Goal: Task Accomplishment & Management: Complete application form

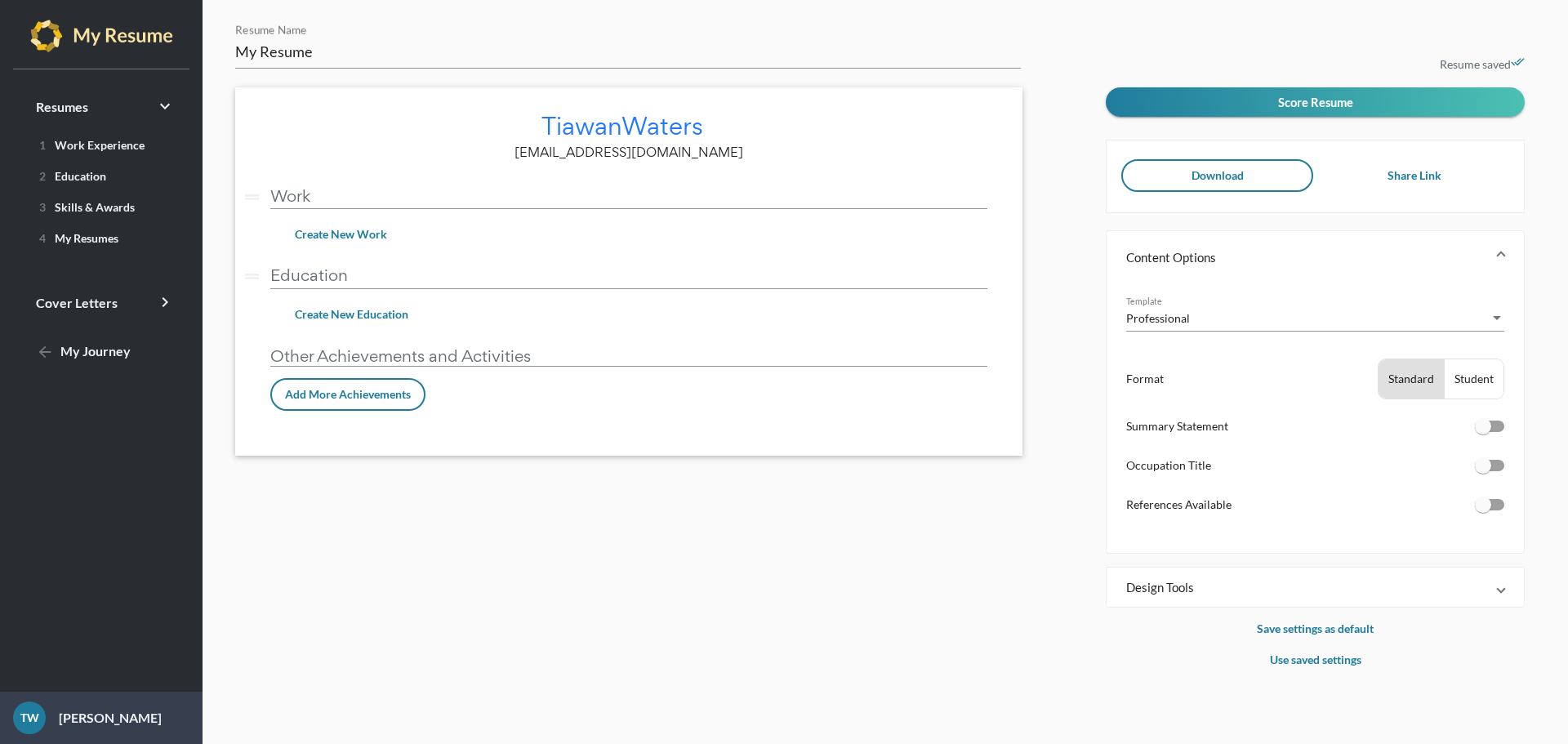
click at [316, 196] on input "Work" at bounding box center [628, 196] width 717 height 17
type input "W"
type input "Work"
click at [351, 240] on span "Create New Work" at bounding box center [340, 234] width 92 height 14
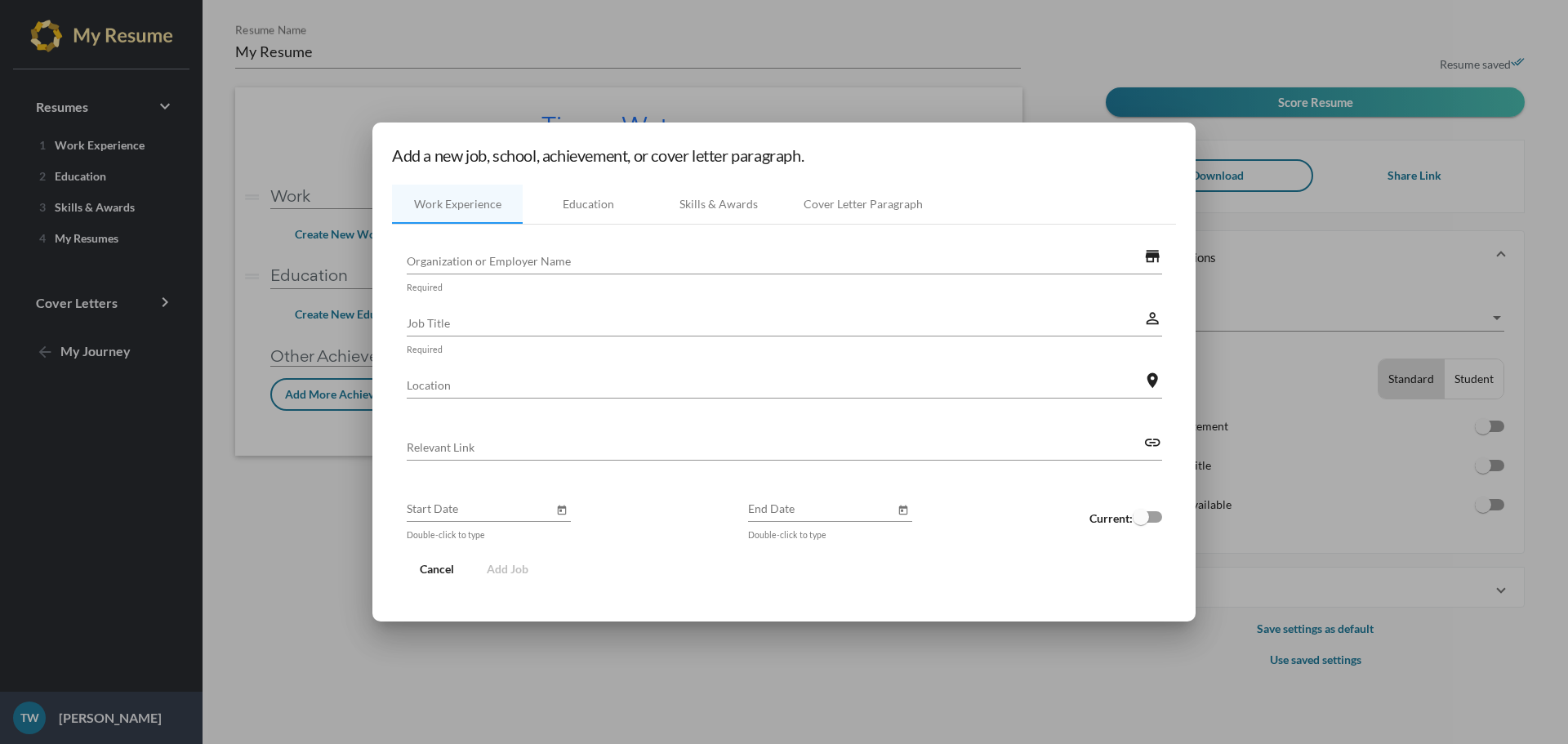
click at [799, 648] on div at bounding box center [784, 372] width 1568 height 744
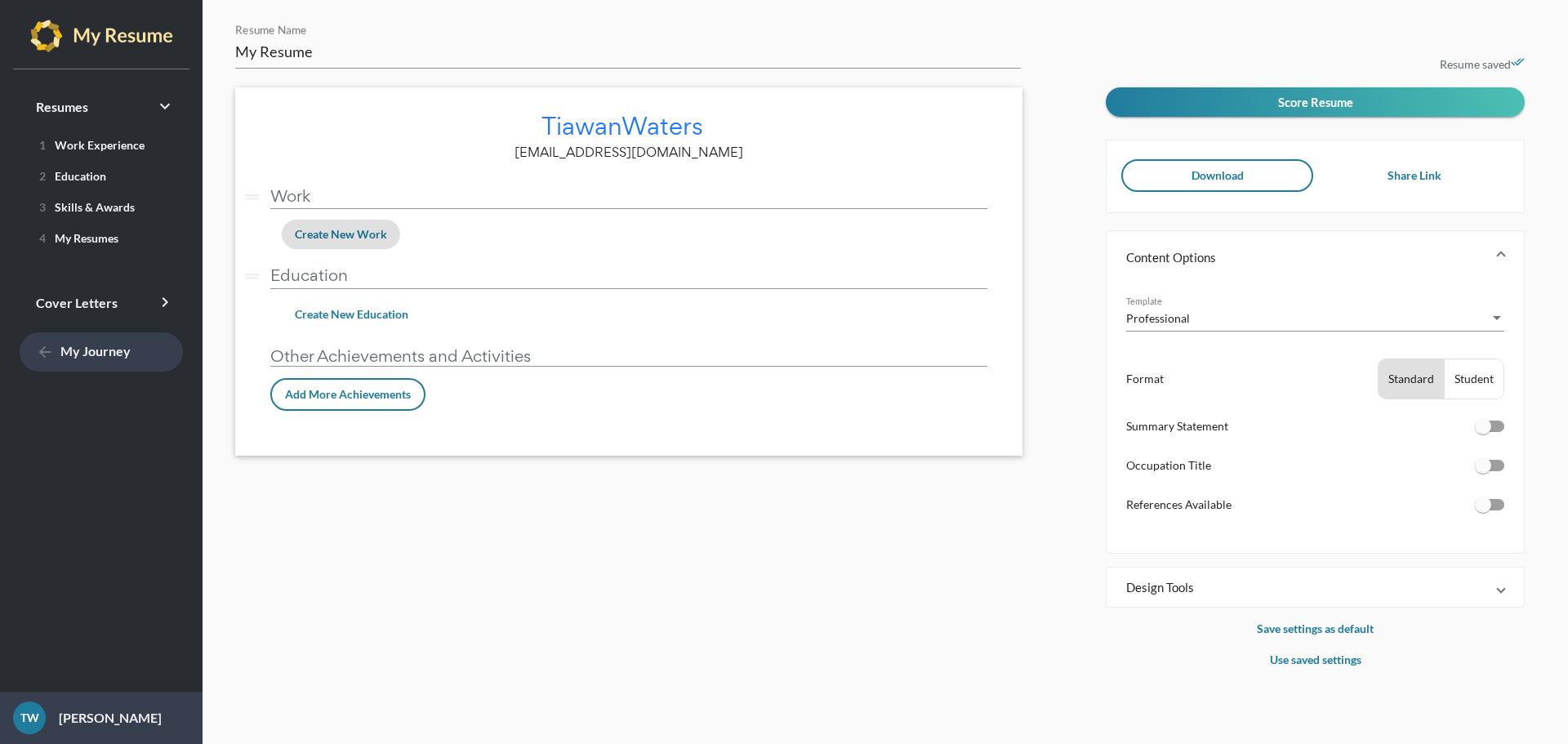
click at [38, 354] on mat-icon "arrow_back" at bounding box center [45, 352] width 19 height 19
click at [315, 198] on input "Work" at bounding box center [628, 196] width 717 height 17
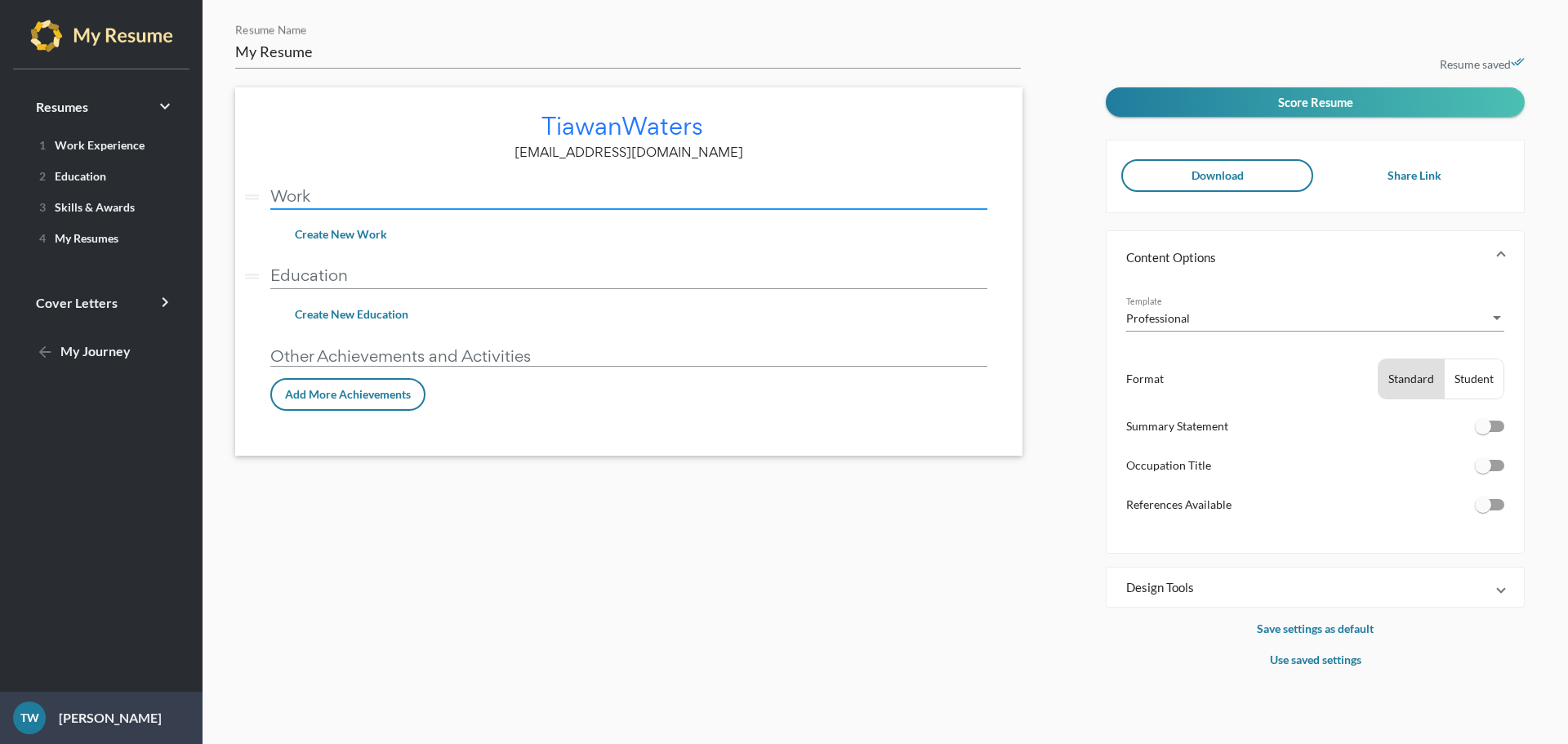
click at [161, 264] on div at bounding box center [101, 267] width 202 height 13
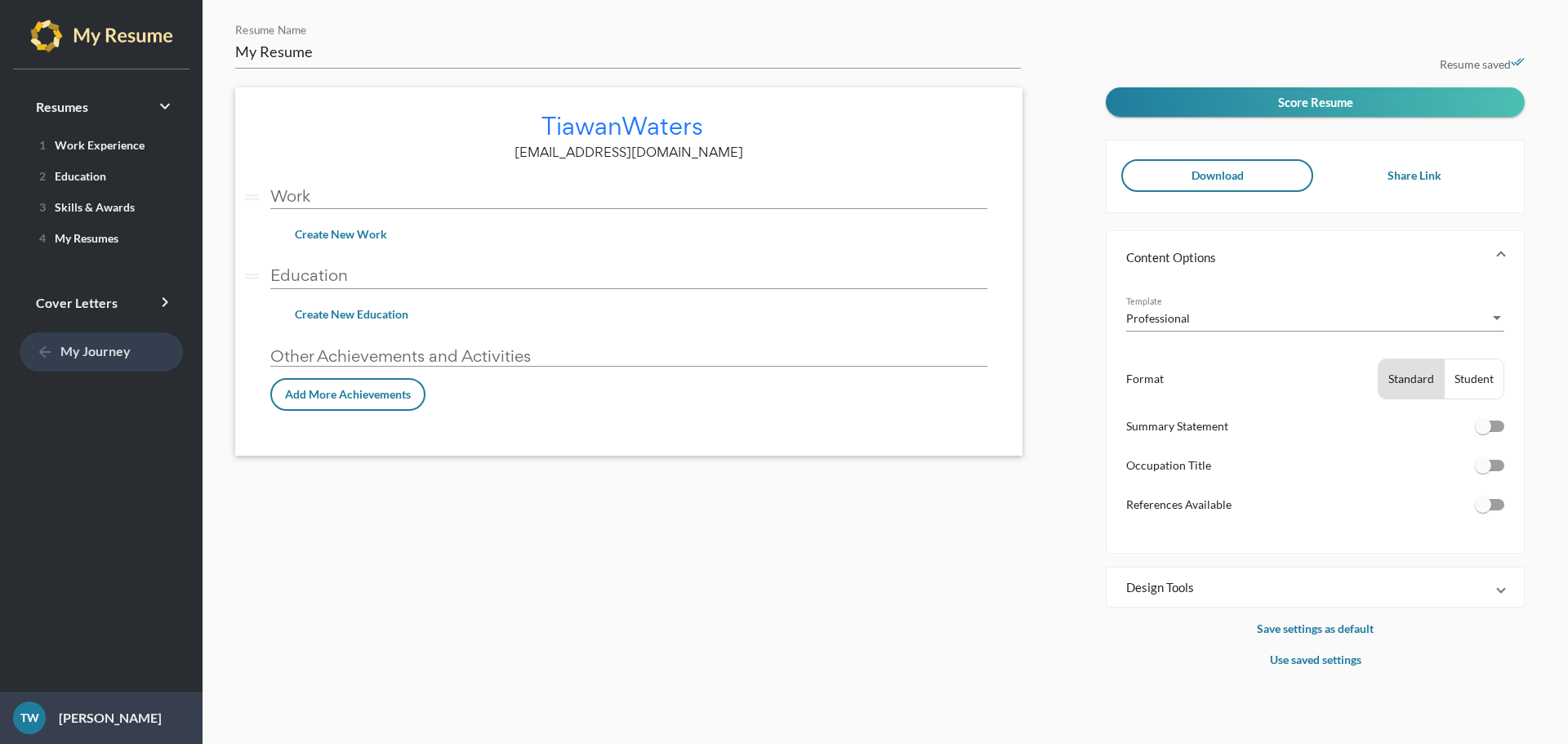
click at [118, 349] on span "arrow_back My Journey" at bounding box center [83, 350] width 95 height 15
click at [358, 238] on span "Create New Work" at bounding box center [340, 234] width 92 height 14
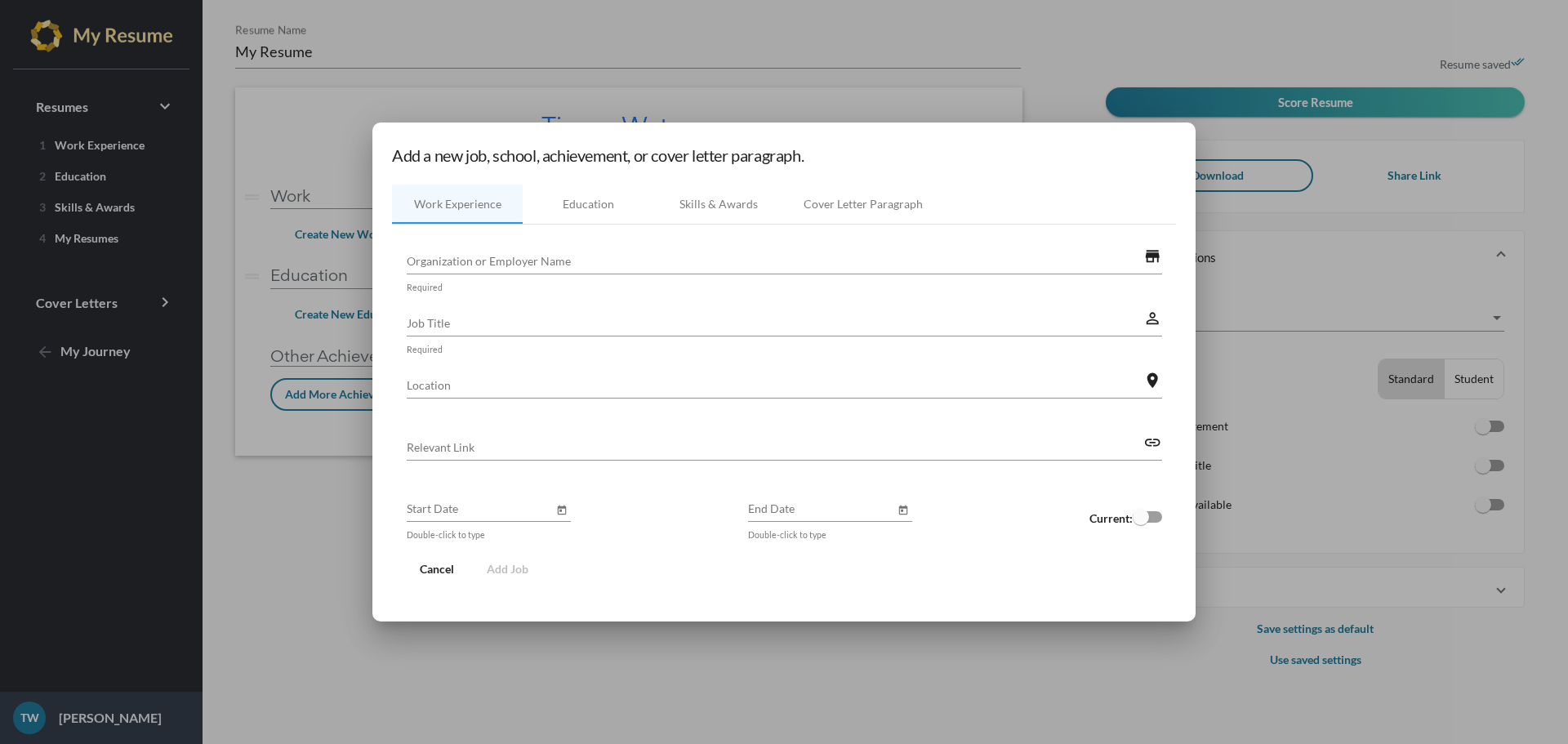
click at [1079, 72] on div at bounding box center [784, 372] width 1568 height 744
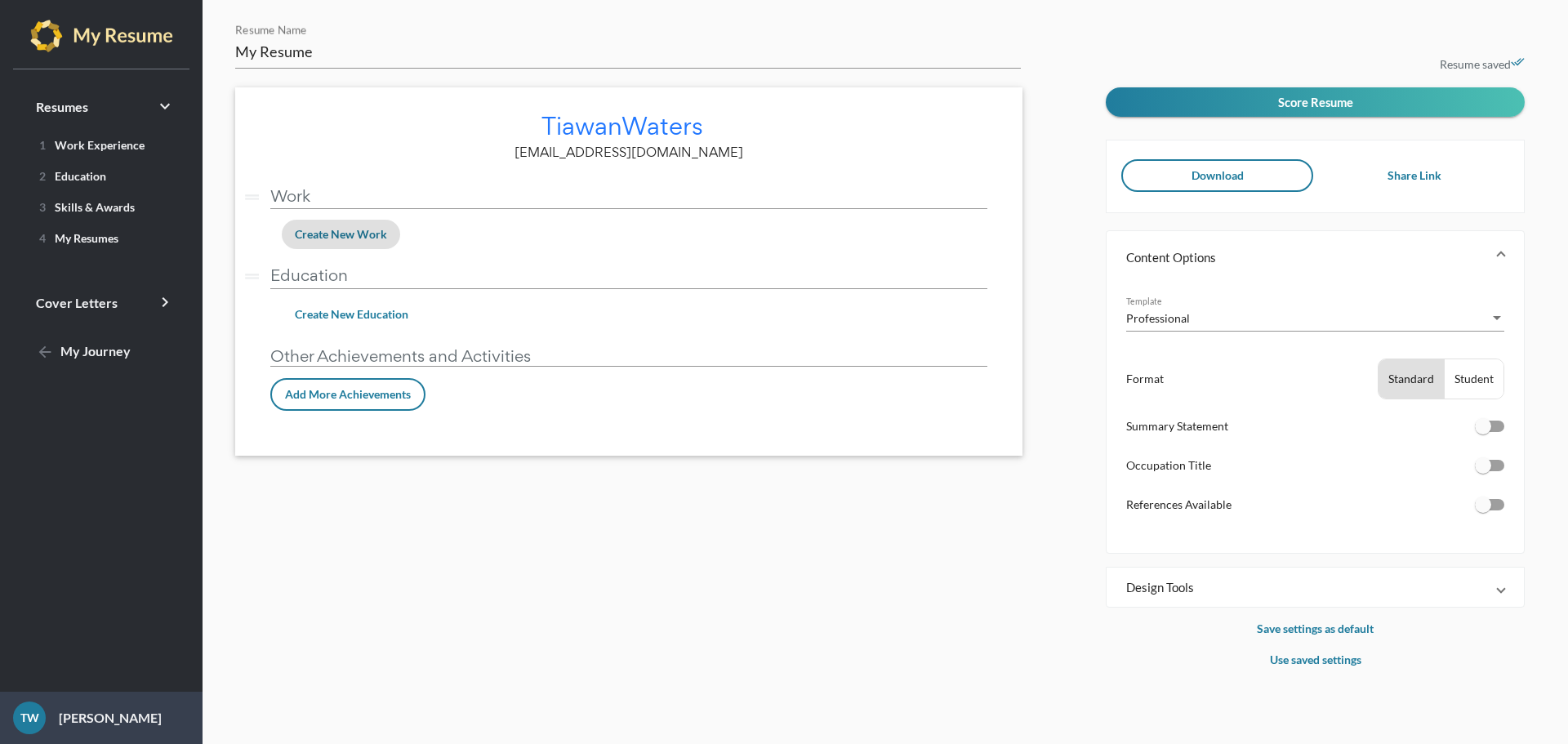
click at [356, 316] on span "Create New Education" at bounding box center [351, 314] width 113 height 14
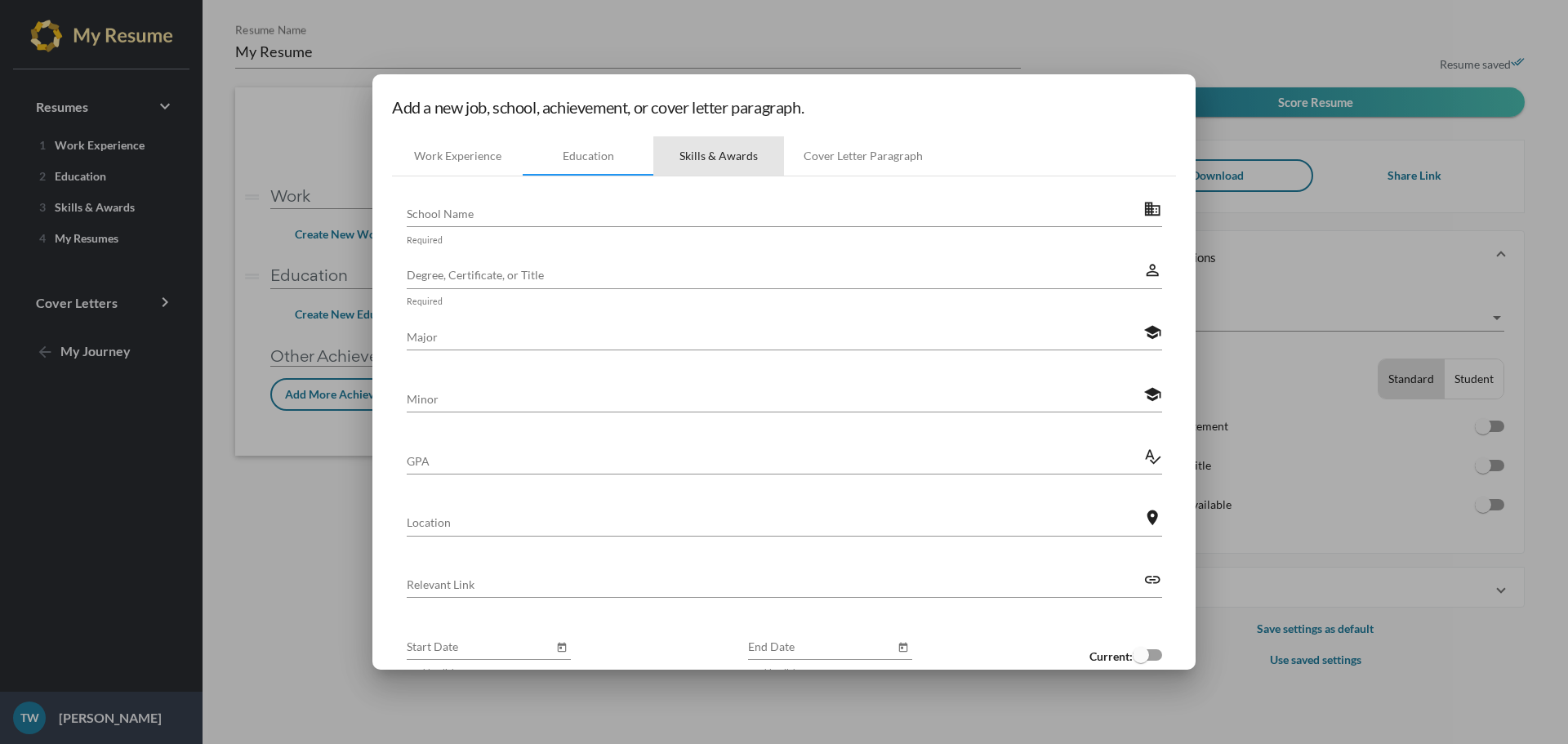
click at [721, 159] on div "Skills & Awards" at bounding box center [719, 156] width 79 height 16
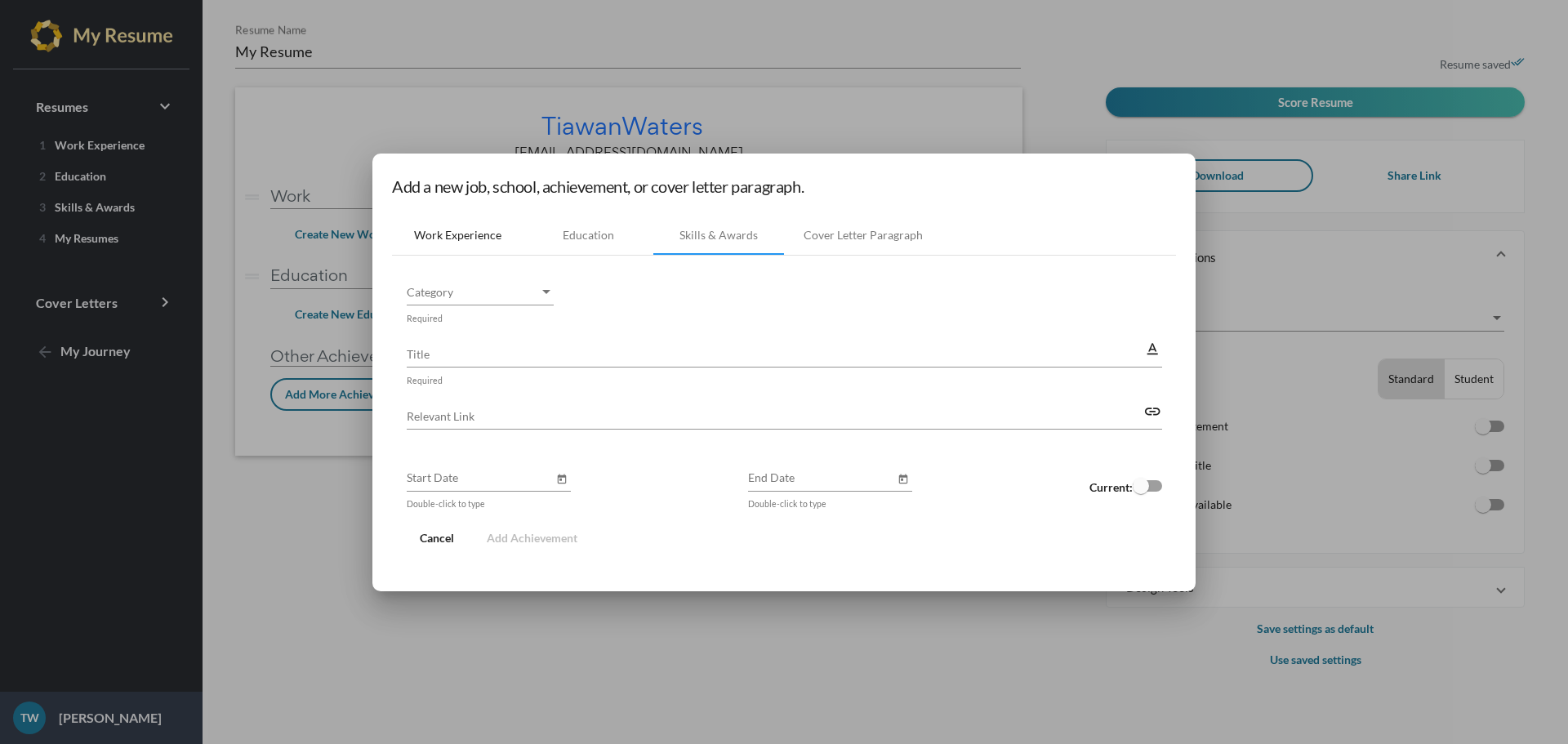
click at [471, 242] on div "Work Experience" at bounding box center [457, 234] width 87 height 16
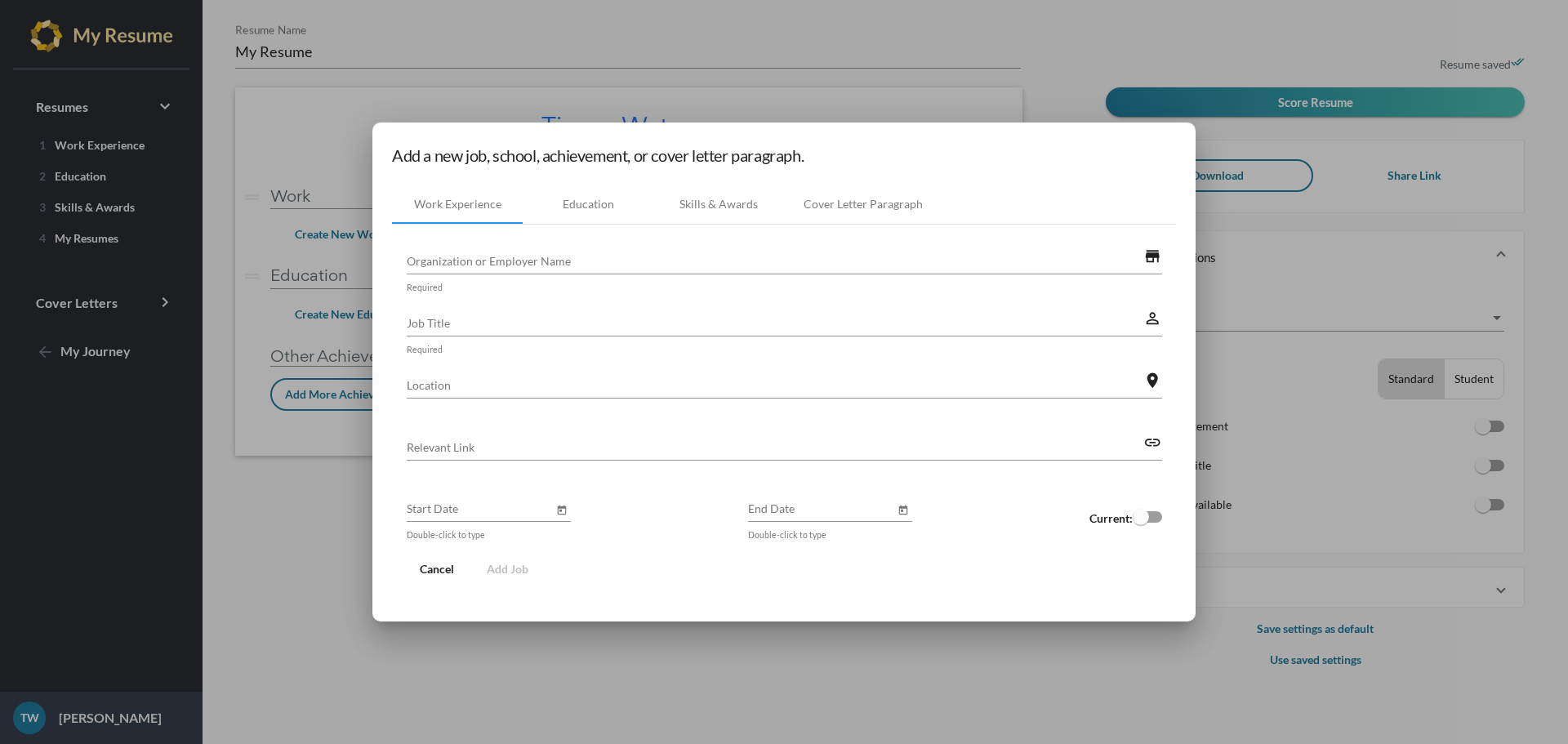
click at [1060, 58] on div at bounding box center [784, 372] width 1568 height 744
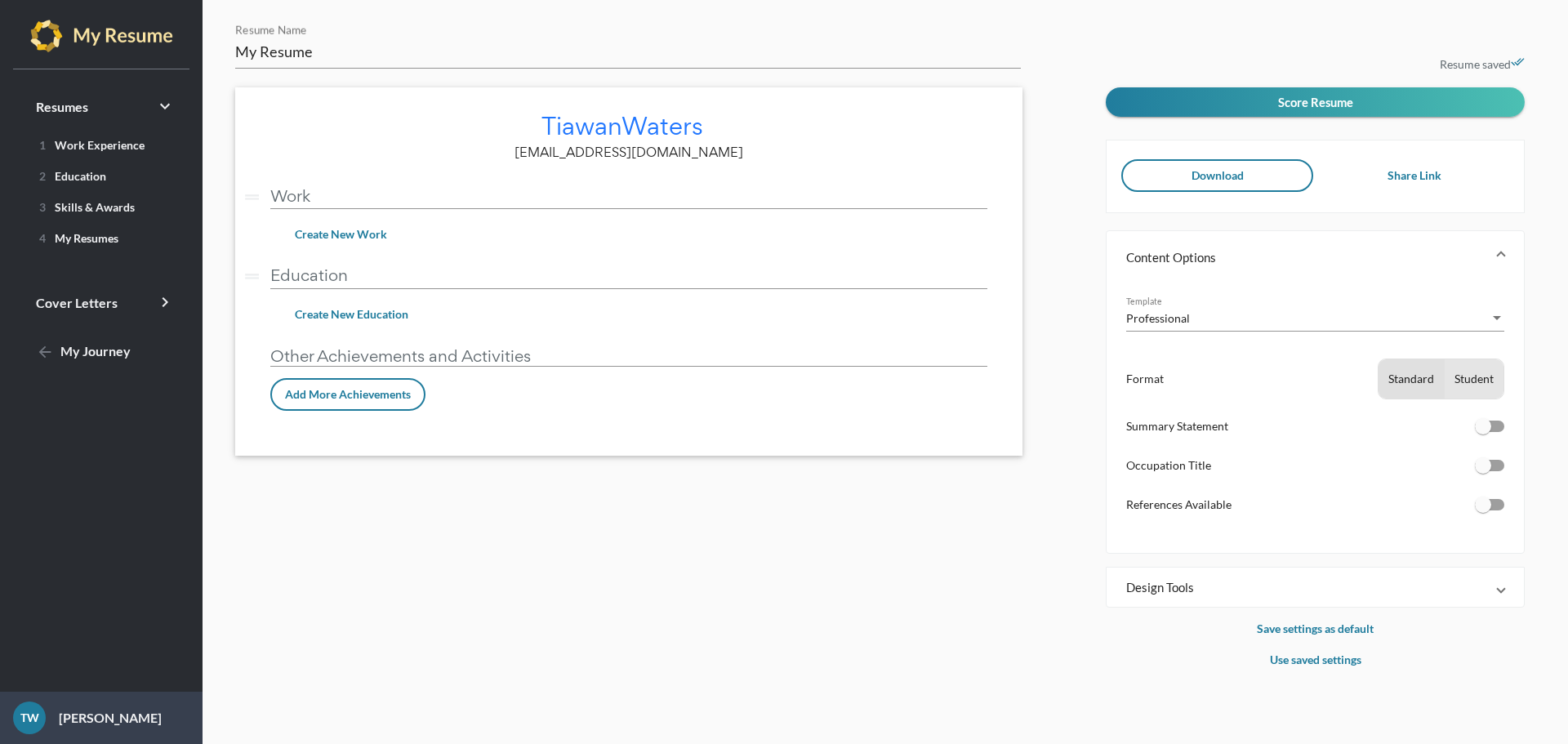
click at [1476, 381] on div "Student" at bounding box center [1473, 378] width 58 height 39
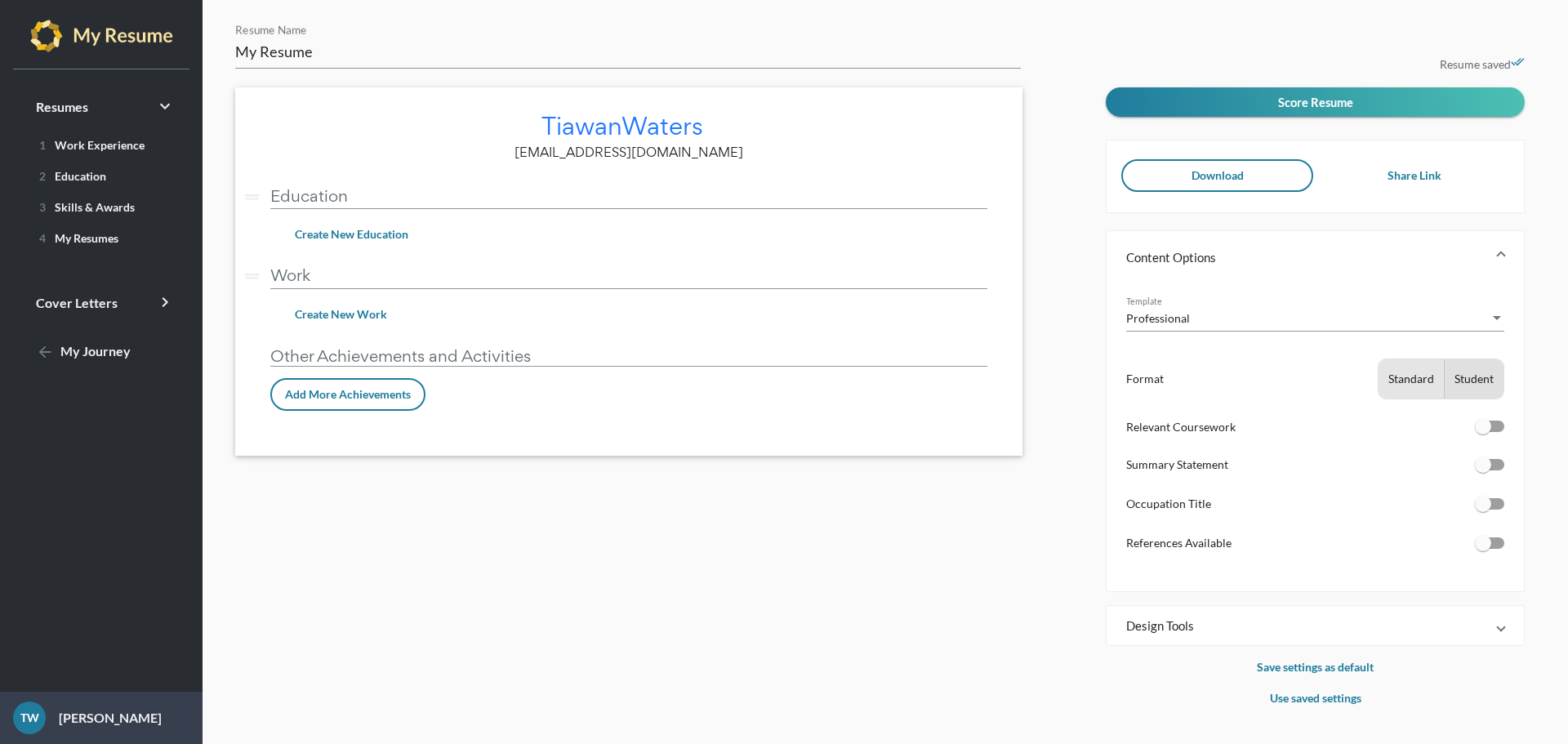
click at [1399, 388] on div "Standard" at bounding box center [1411, 378] width 65 height 39
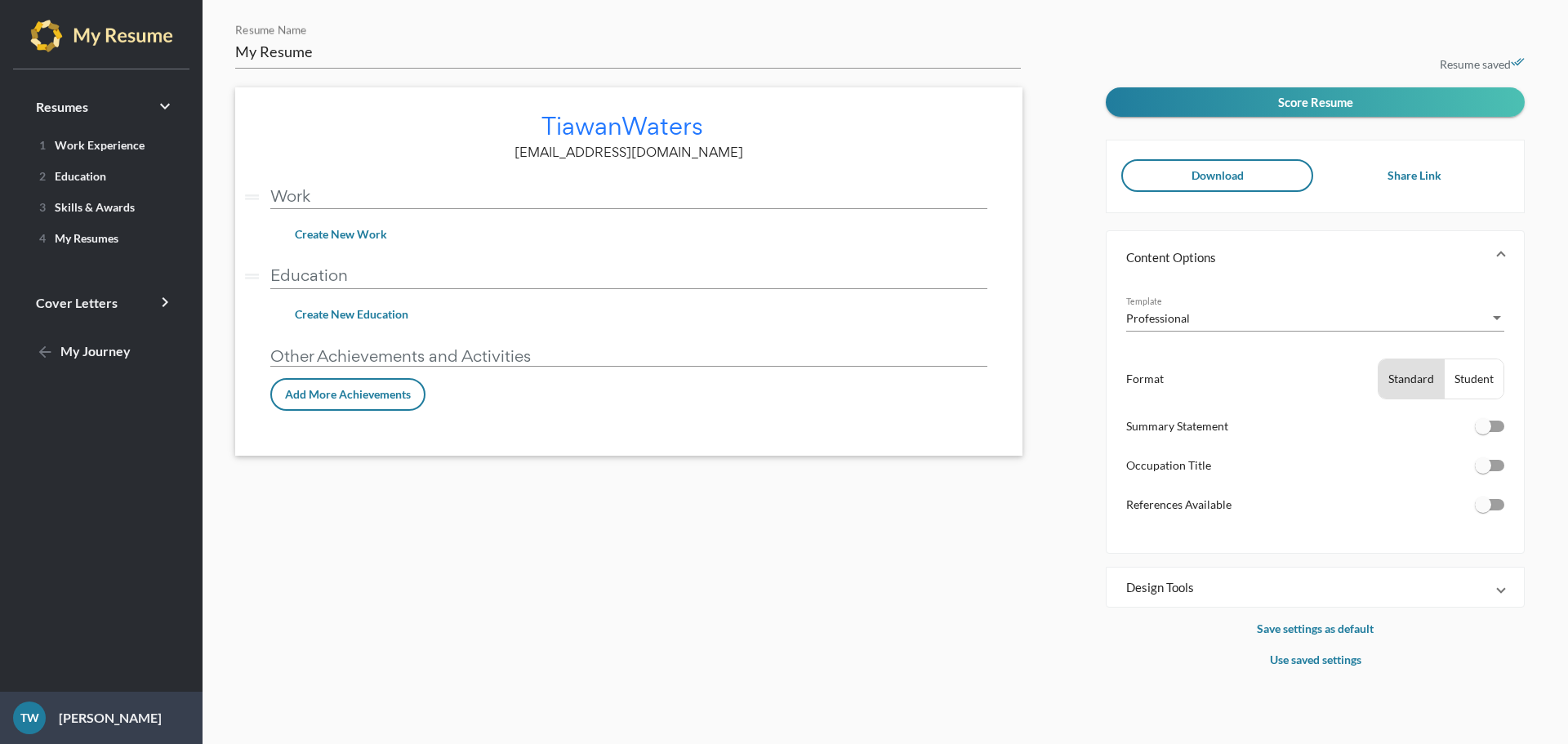
click at [1477, 380] on div "Student" at bounding box center [1473, 378] width 58 height 39
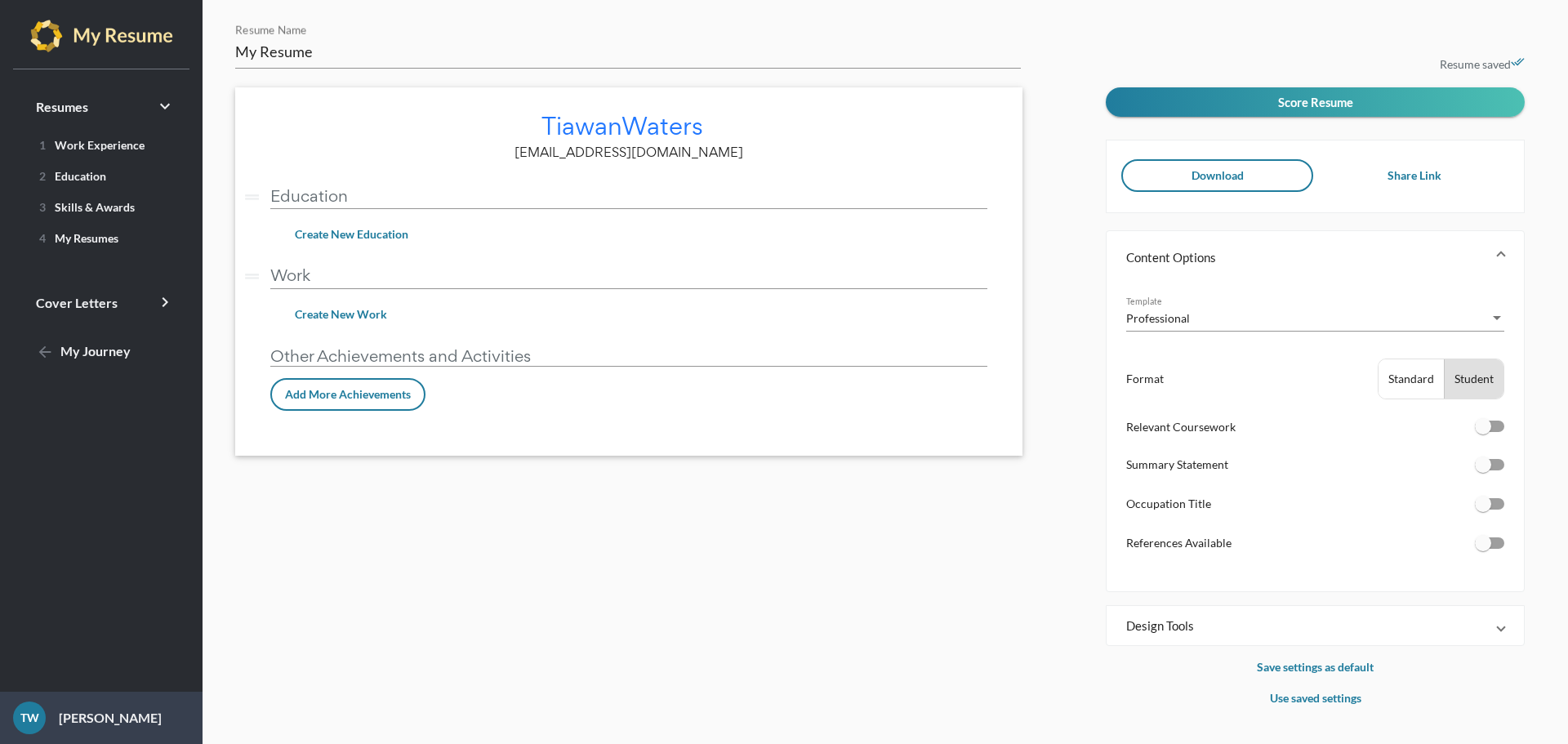
click at [1418, 383] on div "Standard" at bounding box center [1411, 378] width 65 height 39
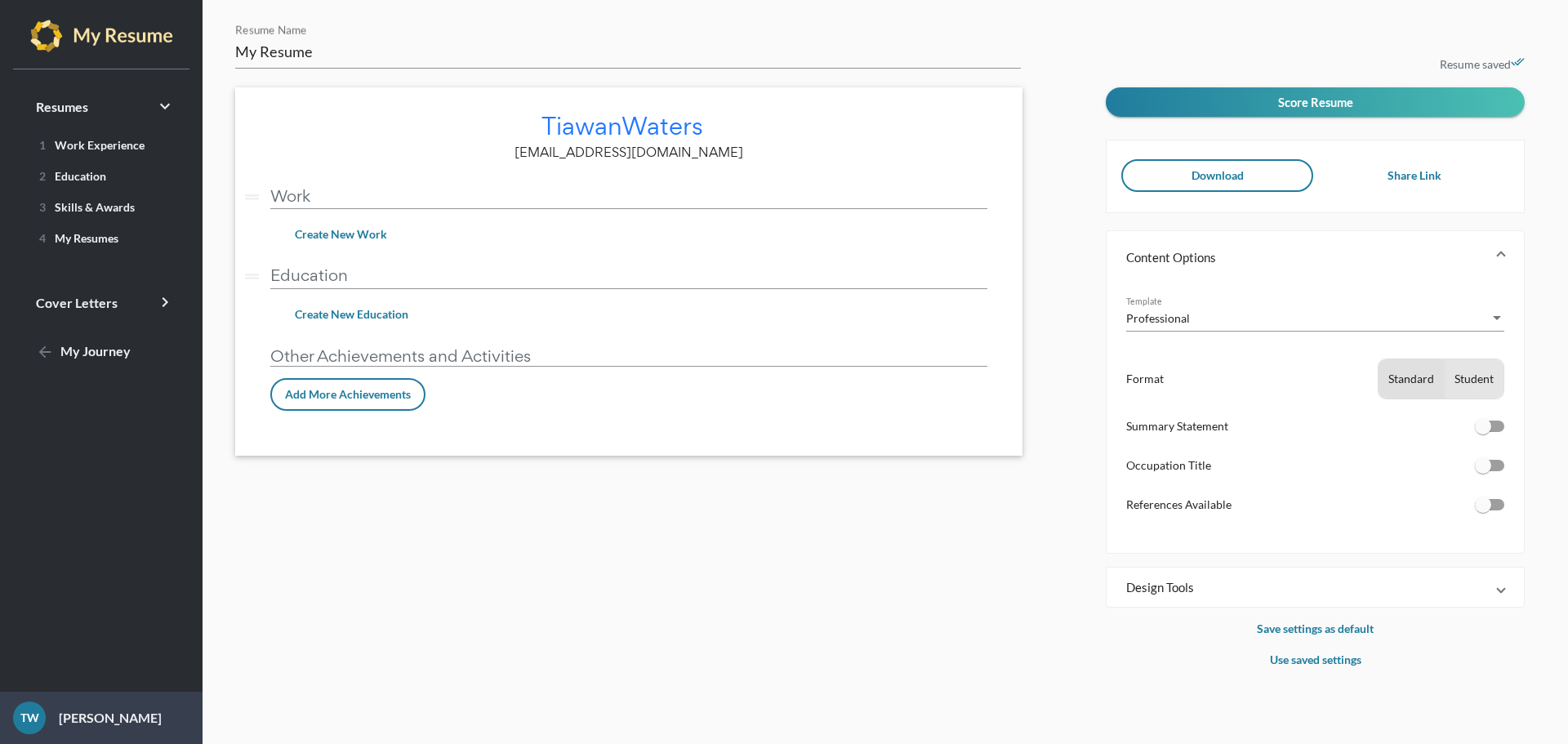
click at [1472, 377] on div "Student" at bounding box center [1473, 378] width 58 height 39
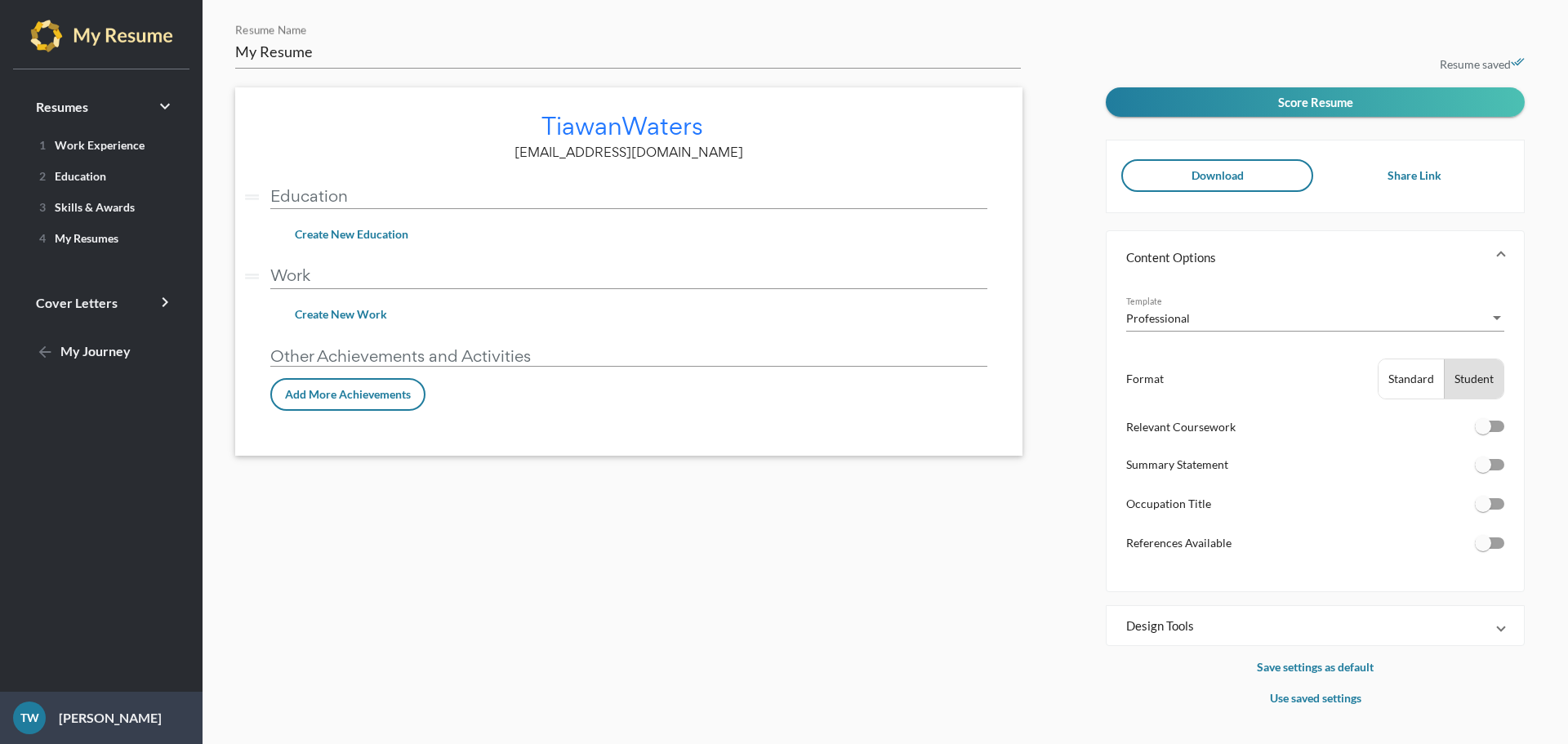
click at [367, 200] on input "Education" at bounding box center [628, 196] width 717 height 17
click at [1405, 377] on div "Standard" at bounding box center [1411, 378] width 65 height 39
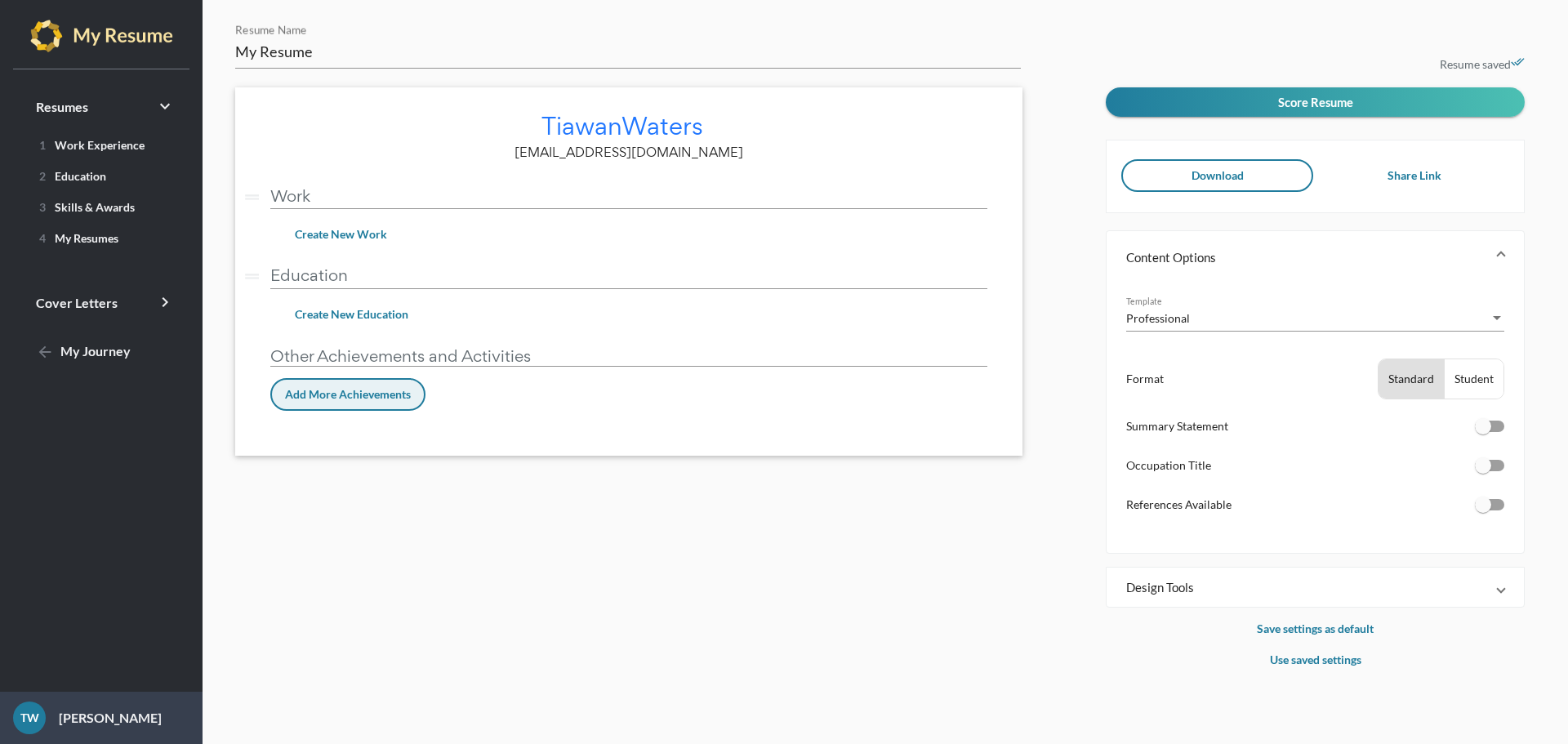
click at [362, 403] on button "Add More Achievements" at bounding box center [347, 394] width 155 height 33
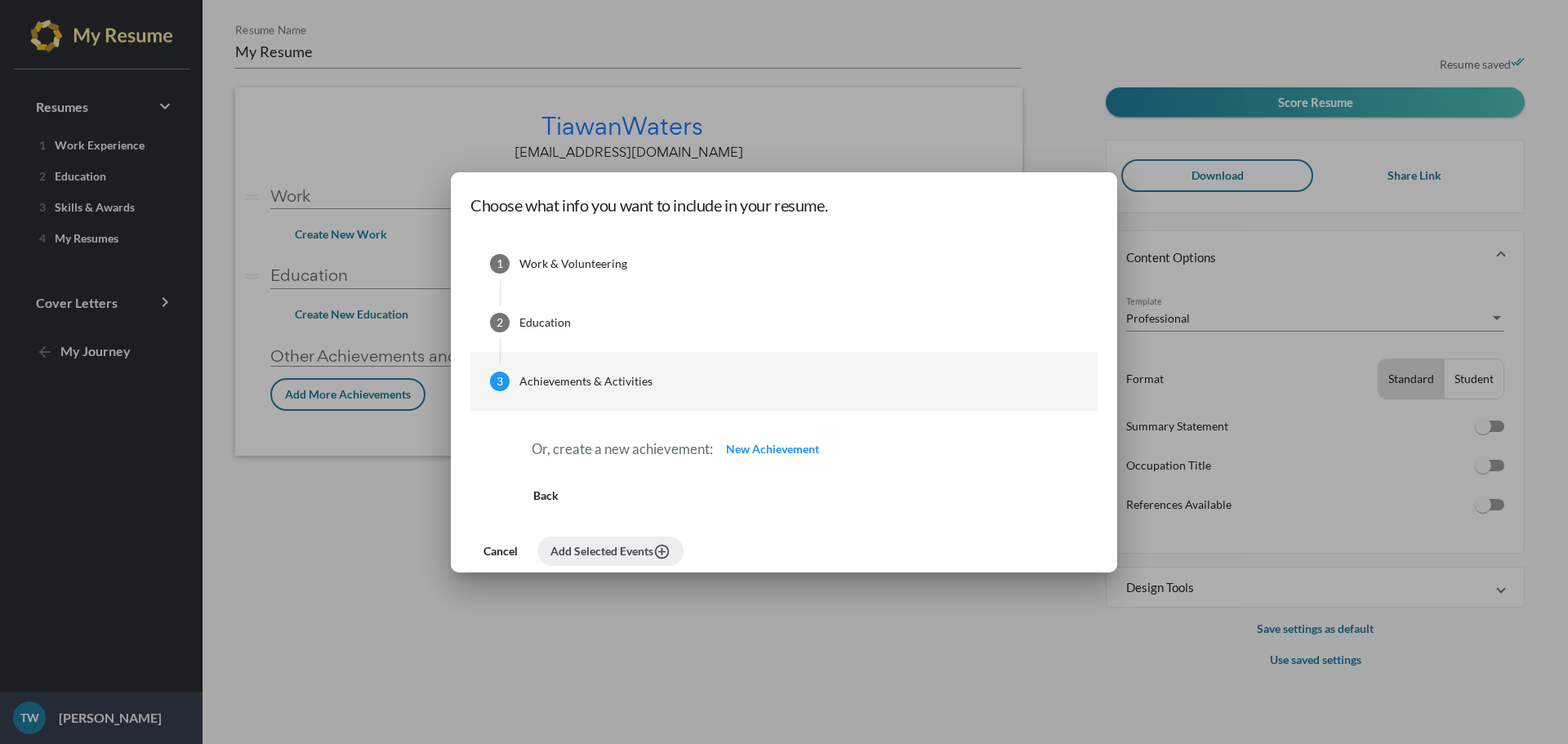
click at [1044, 171] on div at bounding box center [784, 372] width 1568 height 744
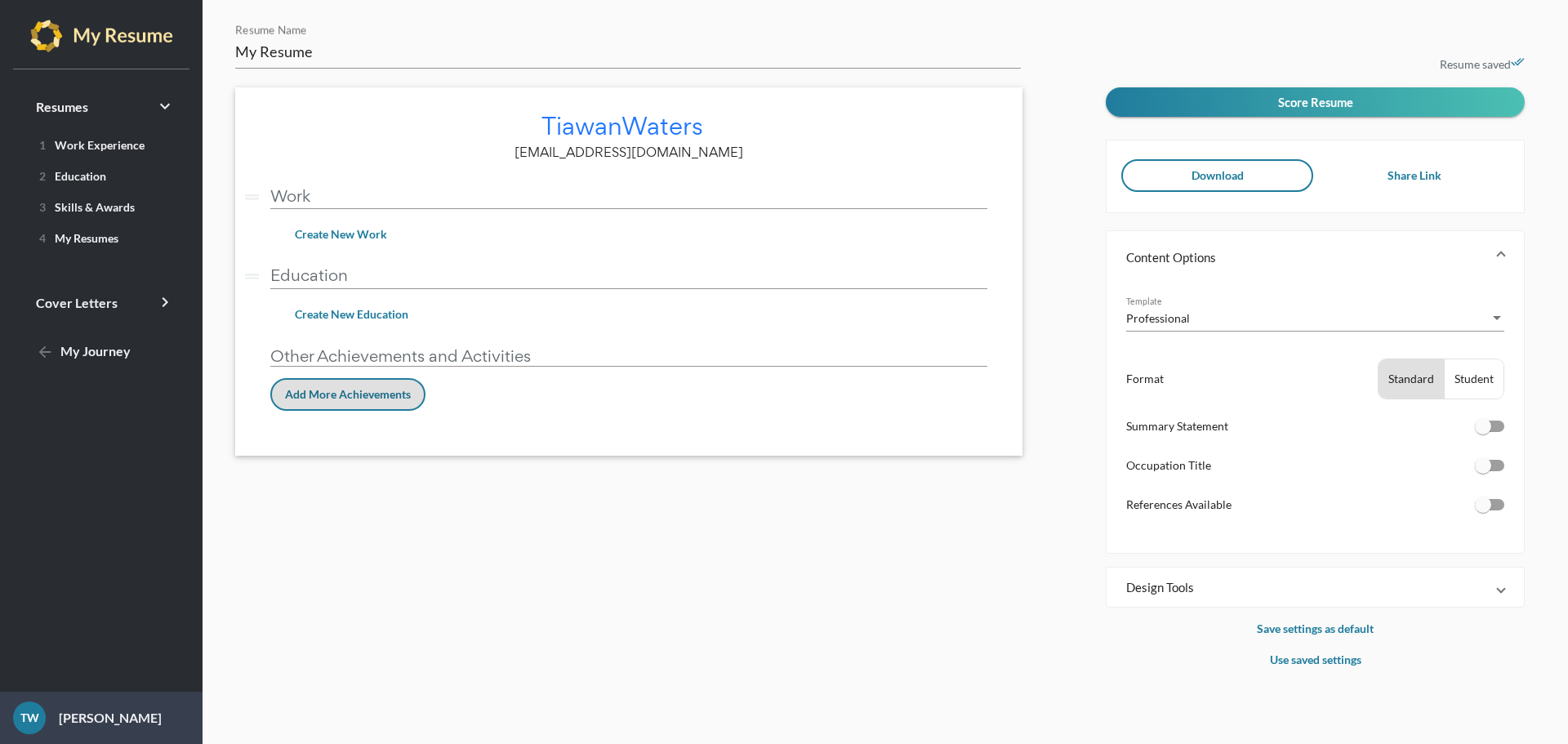
click at [323, 230] on span "Create New Work" at bounding box center [340, 234] width 92 height 14
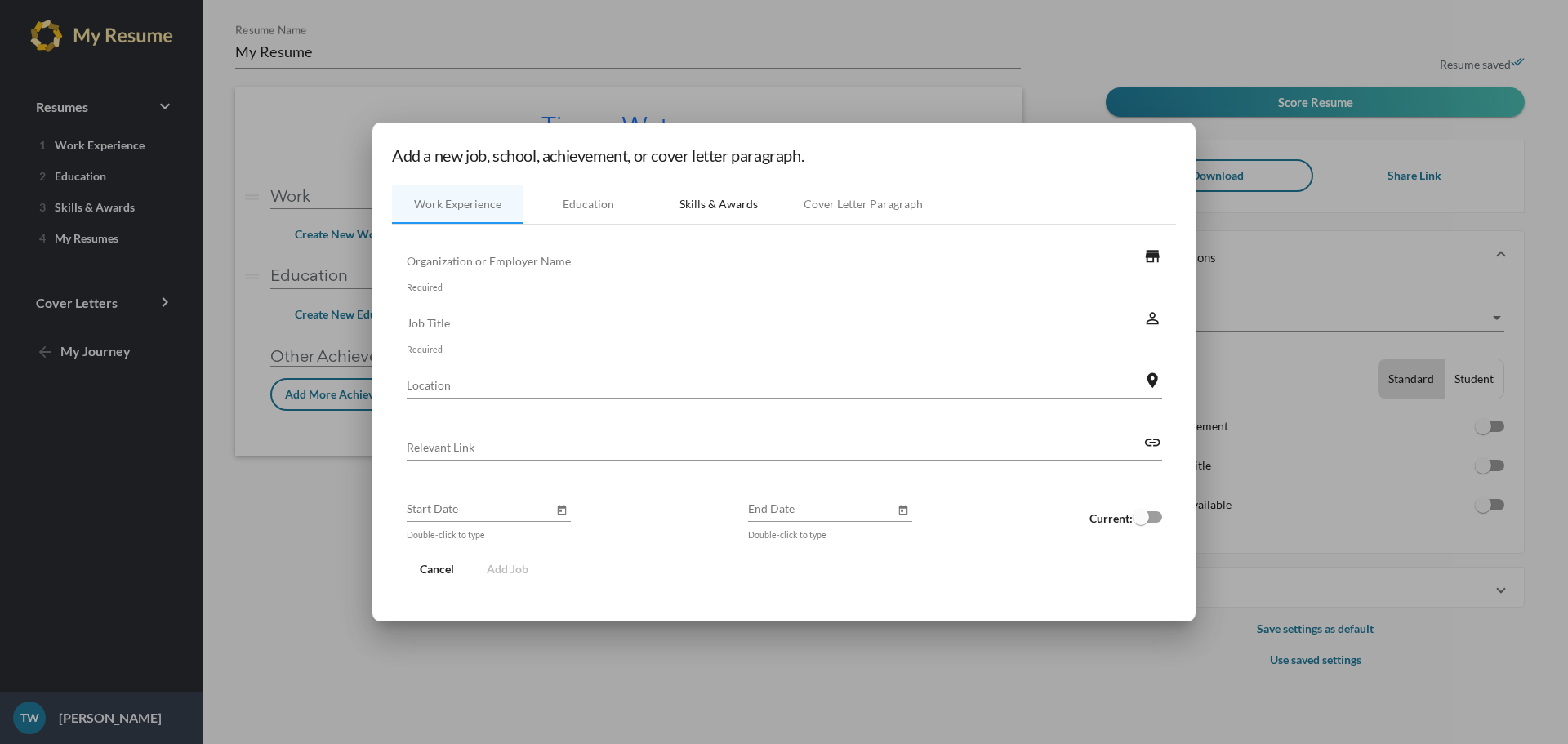
click at [720, 201] on div "Skills & Awards" at bounding box center [719, 203] width 79 height 16
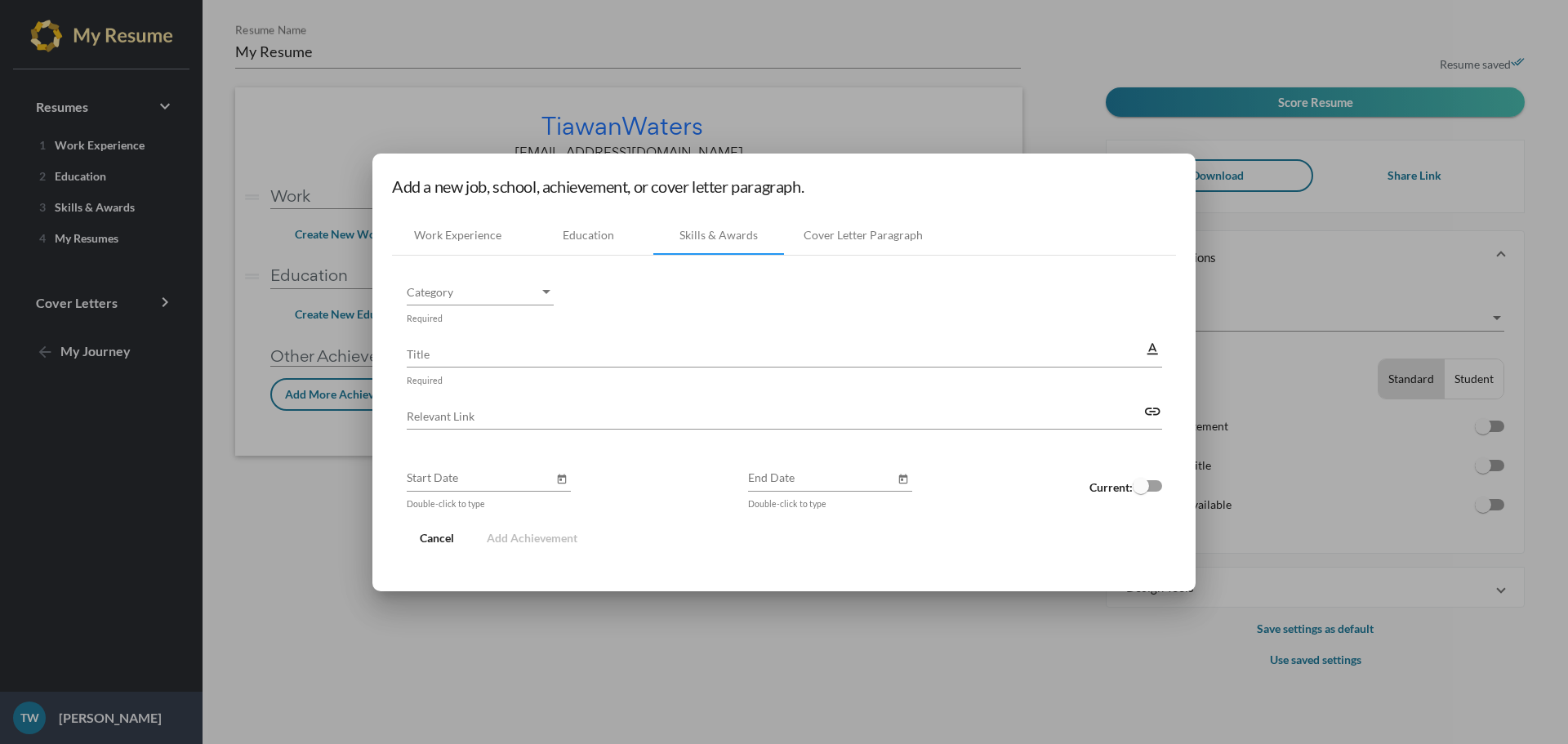
click at [1065, 119] on div at bounding box center [784, 372] width 1568 height 744
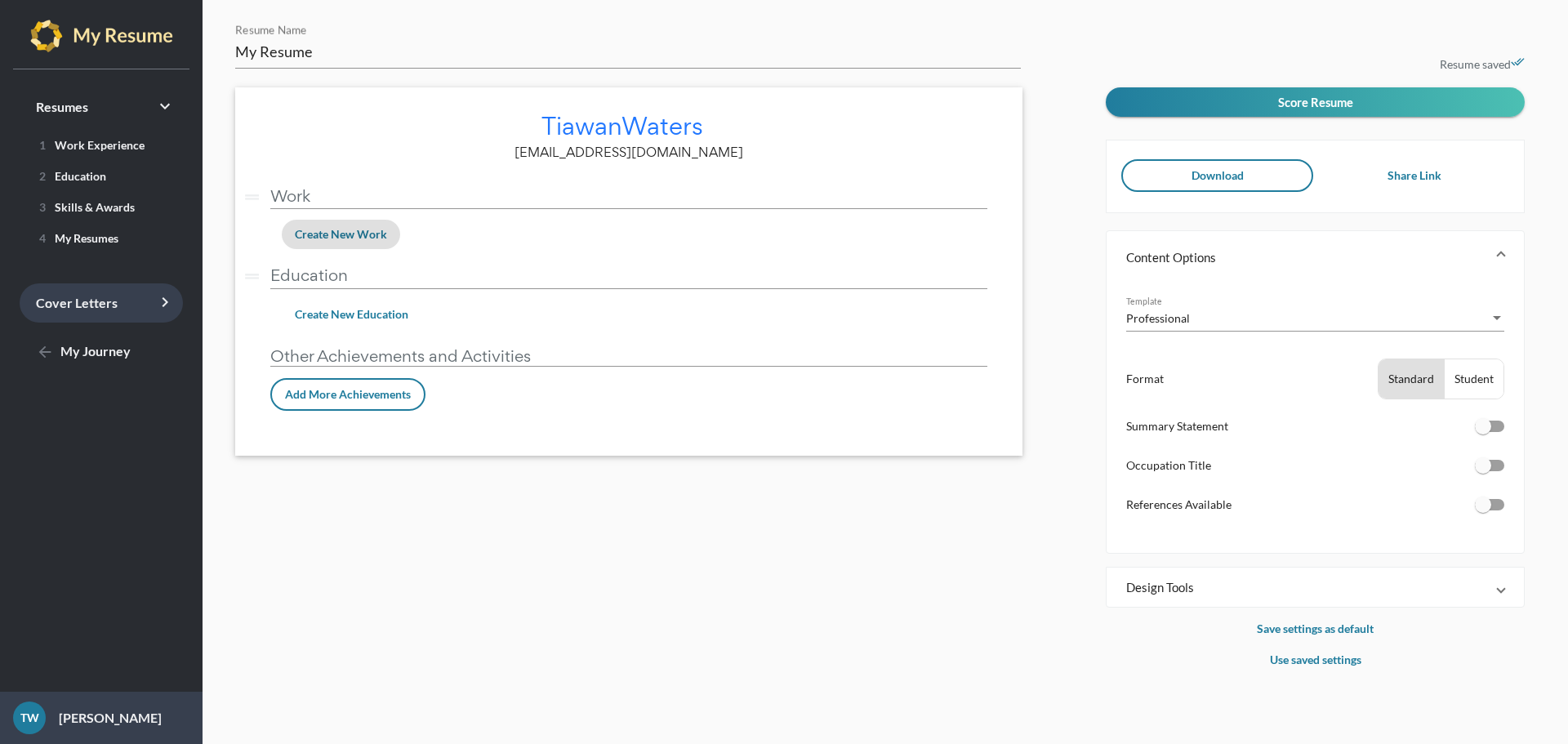
click at [158, 304] on icon "keyboard_arrow_right" at bounding box center [164, 301] width 19 height 19
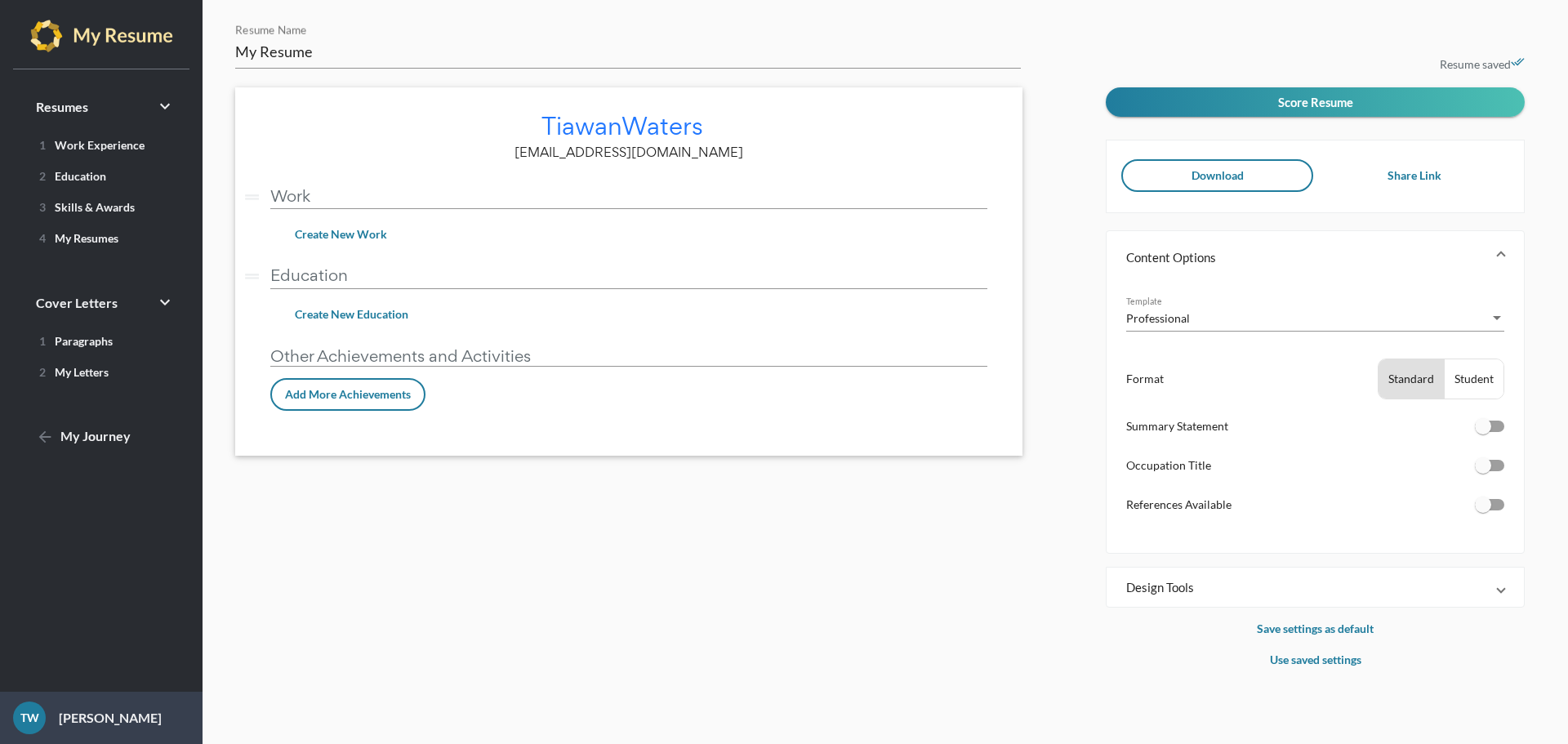
click at [172, 258] on div "1 Work Experience 2 Education 3 Skills & Awards 4 My Resumes" at bounding box center [101, 202] width 202 height 142
click at [134, 241] on link "4 My Resumes" at bounding box center [101, 237] width 163 height 26
